Goal: Information Seeking & Learning: Learn about a topic

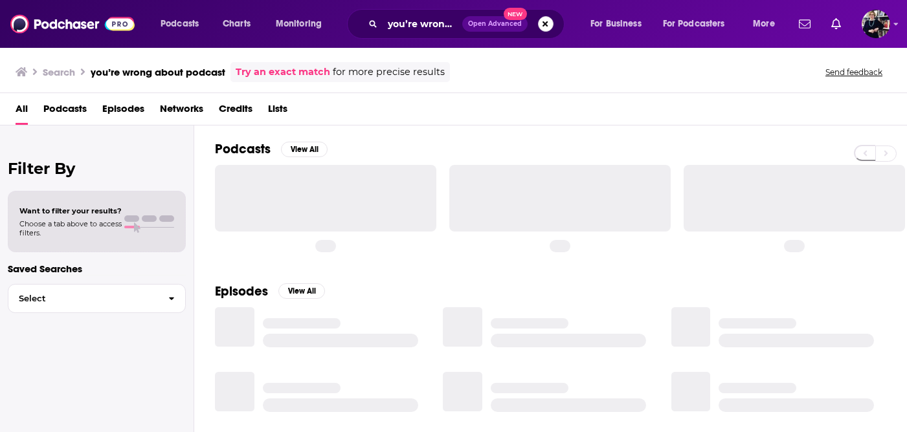
click at [542, 28] on button "Search podcasts, credits, & more..." at bounding box center [546, 24] width 16 height 16
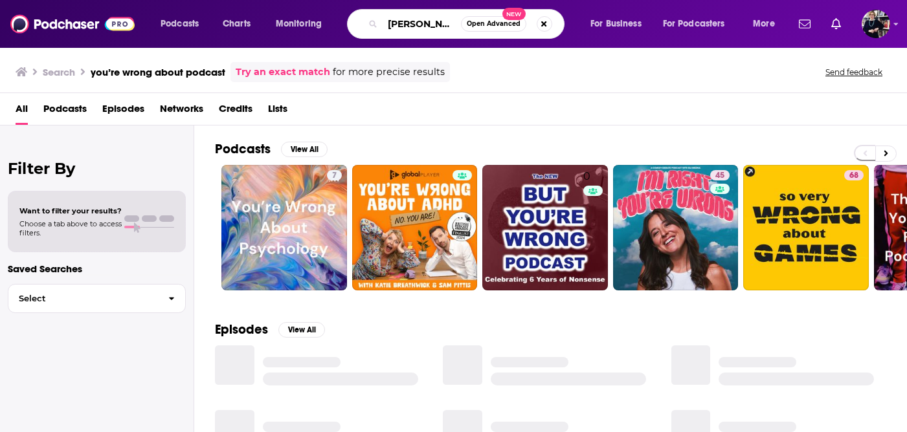
type input "[PERSON_NAME]"
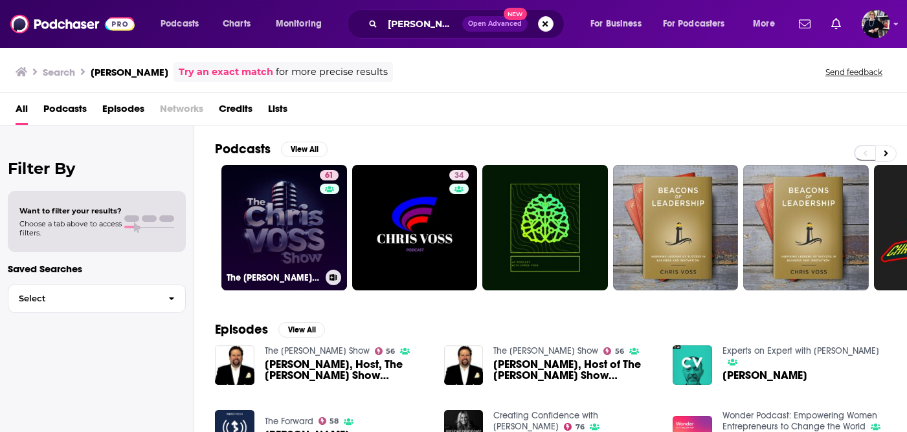
click at [299, 233] on link "61 The [PERSON_NAME] Show" at bounding box center [284, 228] width 126 height 126
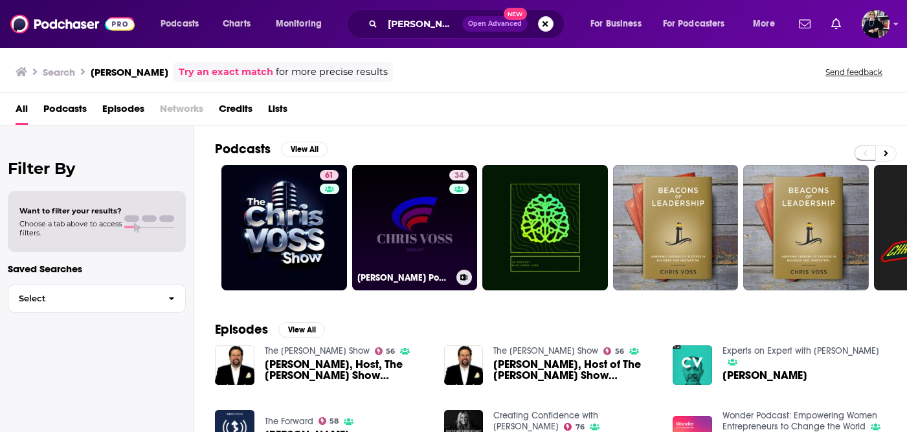
click at [411, 228] on link "34 [PERSON_NAME] Podcast" at bounding box center [415, 228] width 126 height 126
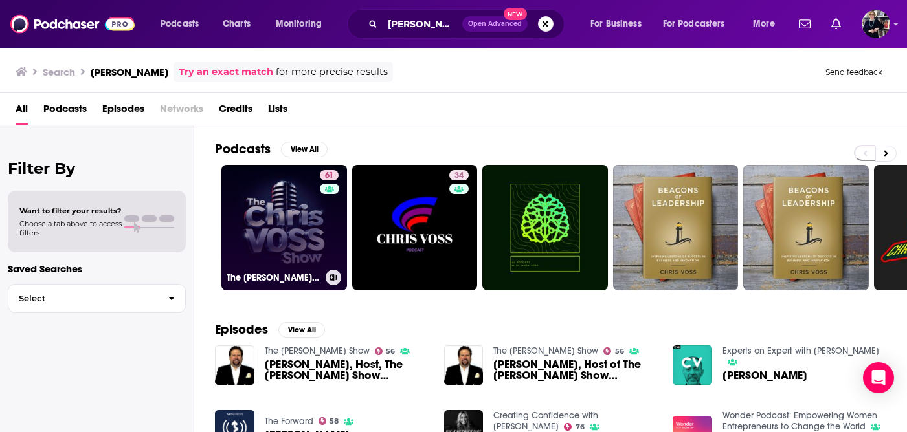
click at [265, 236] on link "61 The [PERSON_NAME] Show" at bounding box center [284, 228] width 126 height 126
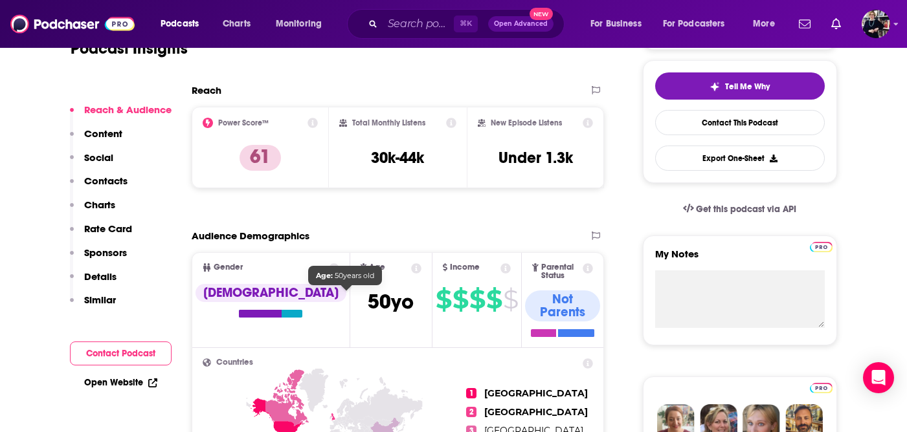
scroll to position [390, 0]
